Goal: Task Accomplishment & Management: Use online tool/utility

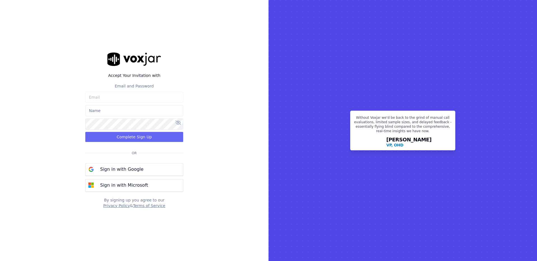
type input "myronschippers@shyftoff.com"
click at [129, 171] on p "myronschippers@shyftoff.com" at bounding box center [129, 172] width 59 height 4
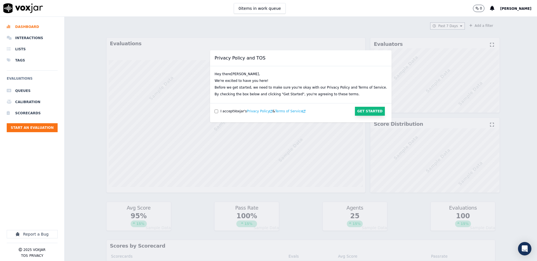
click at [362, 111] on button "Get Started" at bounding box center [370, 111] width 30 height 9
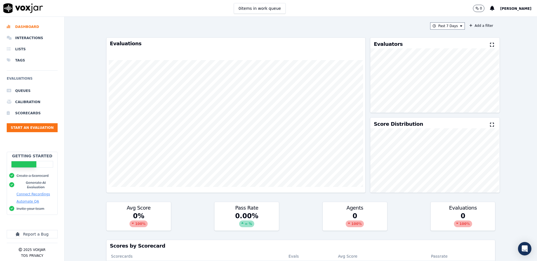
click at [520, 8] on span "[PERSON_NAME]" at bounding box center [515, 9] width 31 height 4
click at [397, 15] on div "0 items in work queue 0 [PERSON_NAME]" at bounding box center [268, 8] width 537 height 17
click at [518, 8] on div "0 [PERSON_NAME]" at bounding box center [505, 8] width 64 height 16
click at [522, 8] on span "[PERSON_NAME]" at bounding box center [515, 9] width 31 height 4
click at [385, 25] on div "Past 7 Days Add a filter" at bounding box center [300, 25] width 389 height 7
